Goal: Task Accomplishment & Management: Complete application form

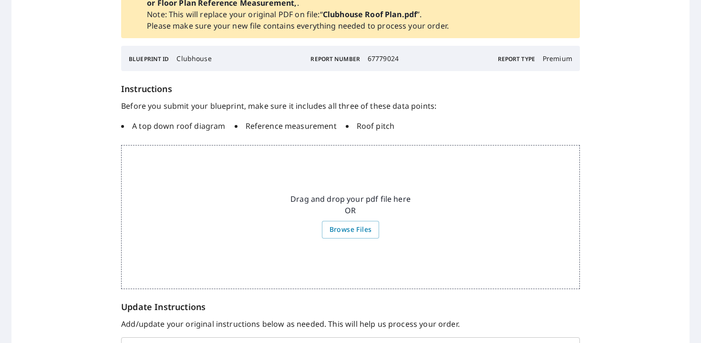
scroll to position [49, 0]
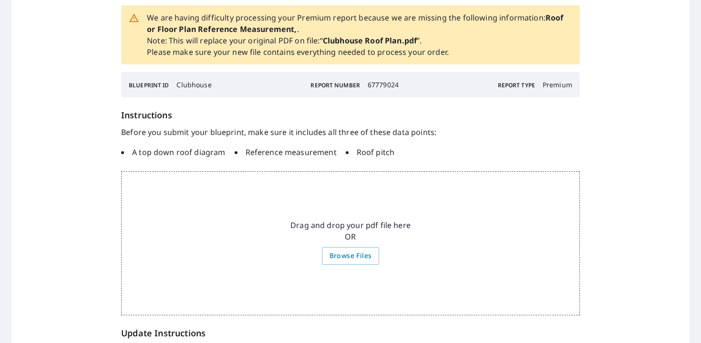
click at [330, 152] on li "Reference measurement" at bounding box center [286, 151] width 102 height 11
copy li "Reference measurement"
drag, startPoint x: 334, startPoint y: 152, endPoint x: 242, endPoint y: 154, distance: 92.0
click at [242, 154] on ul "A top down roof diagram Reference measurement Roof pitch" at bounding box center [350, 152] width 459 height 19
click at [343, 257] on span "Browse Files" at bounding box center [350, 256] width 42 height 12
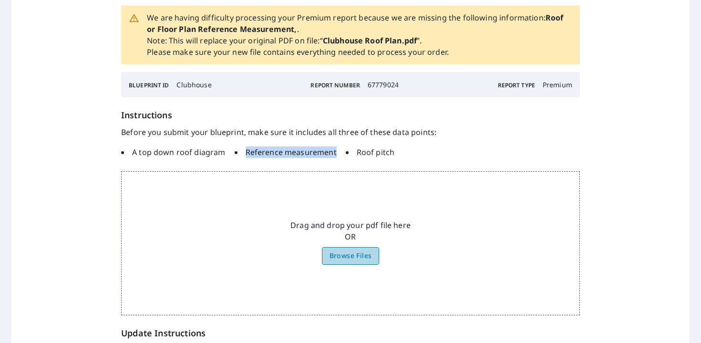
click at [0, 0] on input "Browse Files" at bounding box center [0, 0] width 0 height 0
click at [348, 260] on span "Browse Files" at bounding box center [350, 256] width 42 height 12
click at [0, 0] on input "Browse Files" at bounding box center [0, 0] width 0 height 0
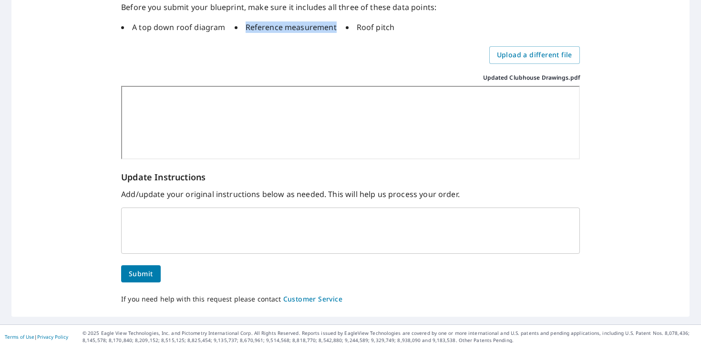
scroll to position [201, 0]
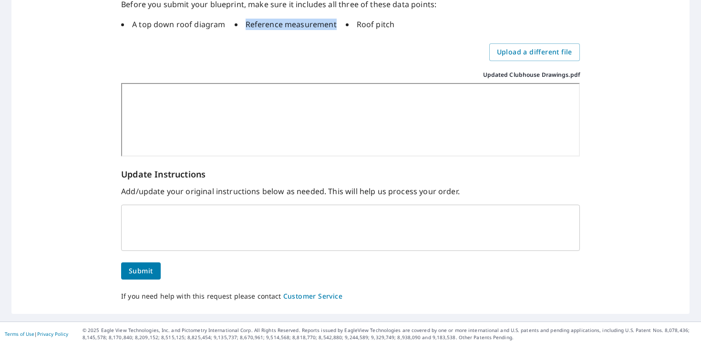
click at [137, 273] on span "Submit" at bounding box center [141, 271] width 24 height 12
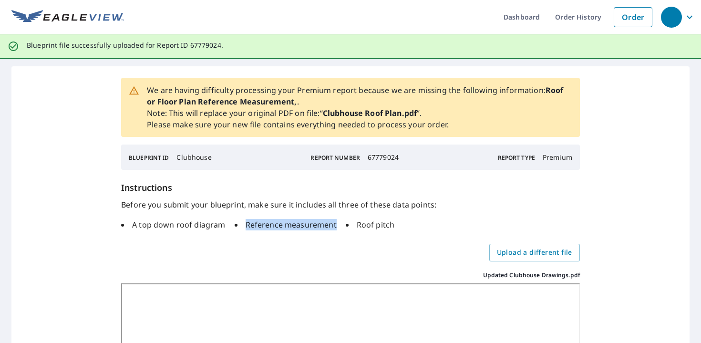
scroll to position [0, 0]
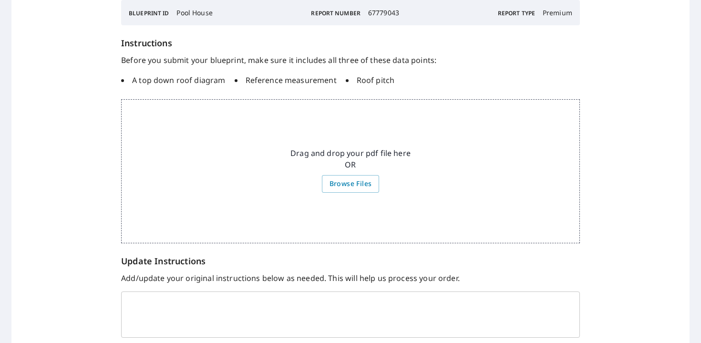
scroll to position [122, 0]
click at [359, 185] on span "Browse Files" at bounding box center [350, 182] width 42 height 12
click at [0, 0] on input "Browse Files" at bounding box center [0, 0] width 0 height 0
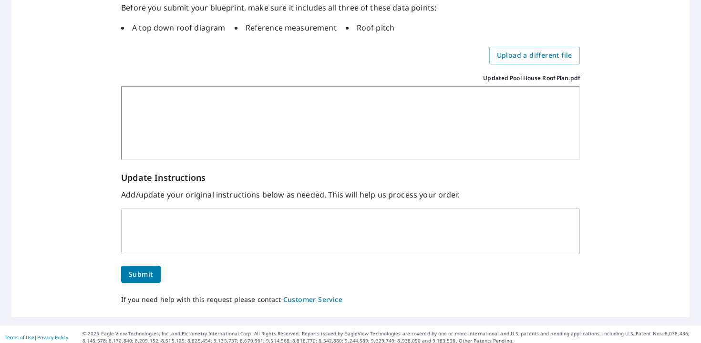
scroll to position [194, 0]
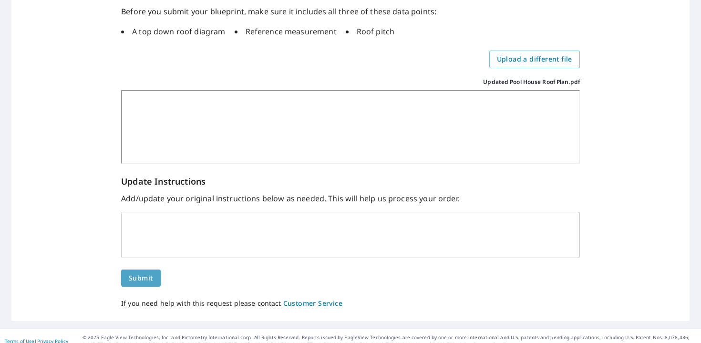
click at [149, 281] on span "Submit" at bounding box center [141, 278] width 24 height 12
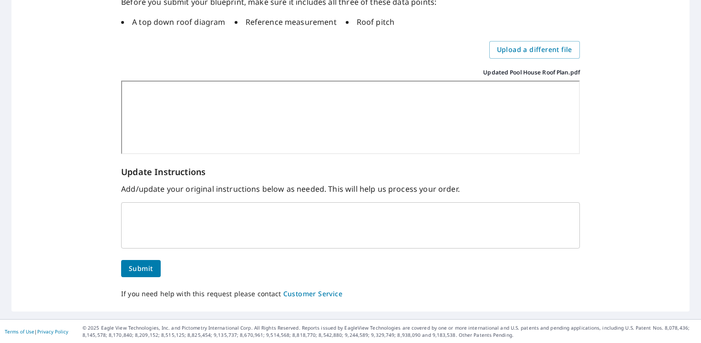
scroll to position [0, 0]
